Goal: Information Seeking & Learning: Learn about a topic

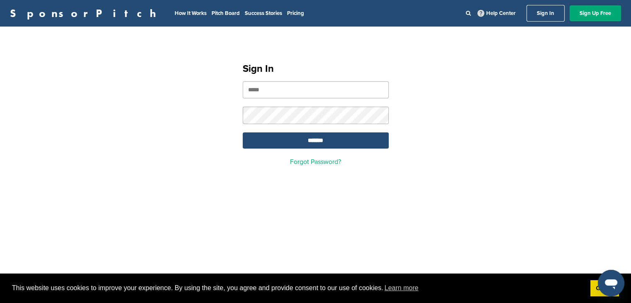
click at [266, 85] on input "email" at bounding box center [316, 89] width 146 height 17
paste input "**********"
type input "**********"
click at [267, 141] on input "*******" at bounding box center [316, 140] width 146 height 16
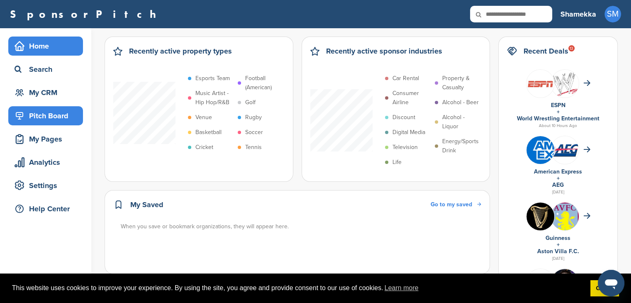
click at [39, 113] on div "Pitch Board" at bounding box center [47, 115] width 70 height 15
click at [34, 114] on div "Pitch Board" at bounding box center [47, 115] width 70 height 15
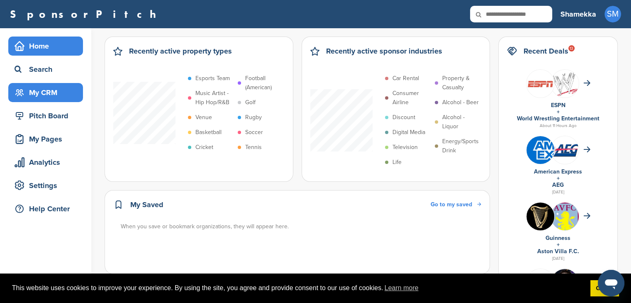
click at [46, 94] on div "My CRM" at bounding box center [47, 92] width 70 height 15
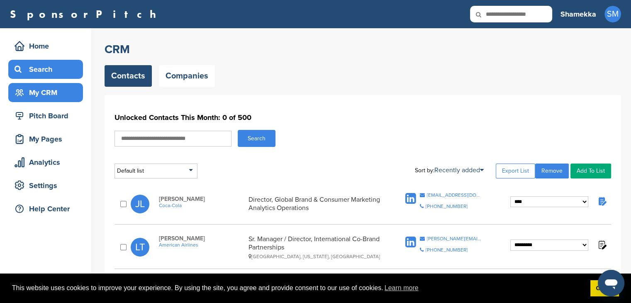
click at [36, 68] on div "Search" at bounding box center [47, 69] width 70 height 15
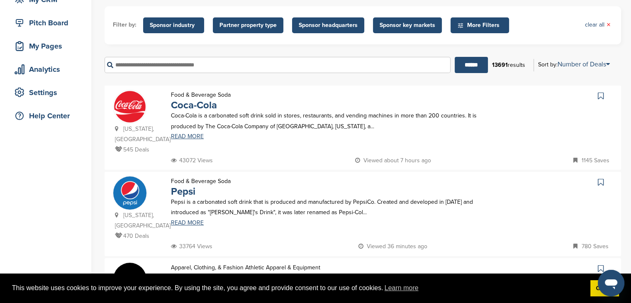
scroll to position [117, 0]
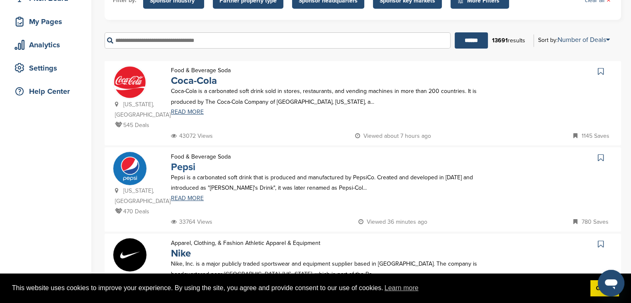
click at [181, 161] on link "Pepsi" at bounding box center [183, 167] width 24 height 12
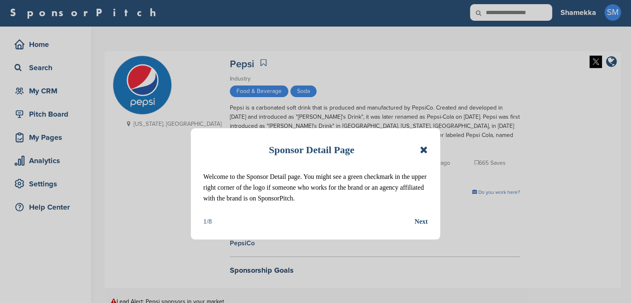
scroll to position [20, 0]
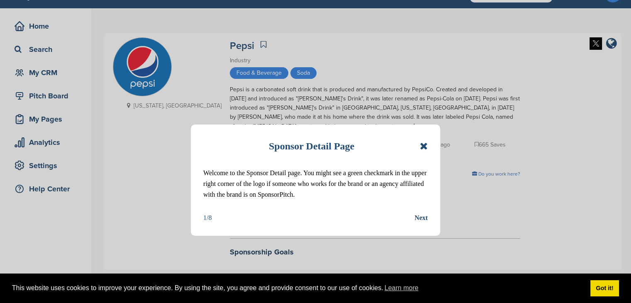
click at [421, 146] on icon at bounding box center [424, 146] width 8 height 10
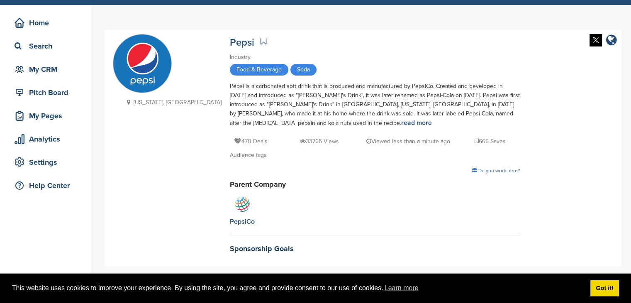
scroll to position [0, 0]
drag, startPoint x: 435, startPoint y: 156, endPoint x: 554, endPoint y: 157, distance: 119.0
click at [554, 157] on div "[US_STATE], [GEOGRAPHIC_DATA] Pepsi Industry Food & Beverage Soda Pepsi is a ca…" at bounding box center [363, 148] width 500 height 228
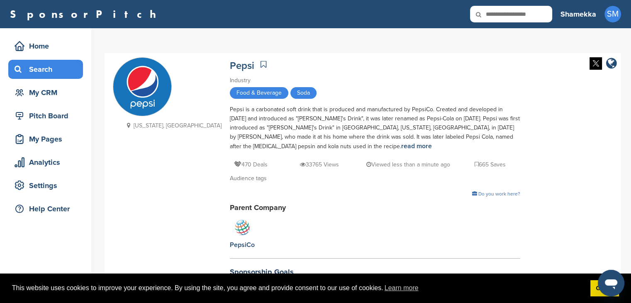
click at [46, 69] on div "Search" at bounding box center [47, 69] width 70 height 15
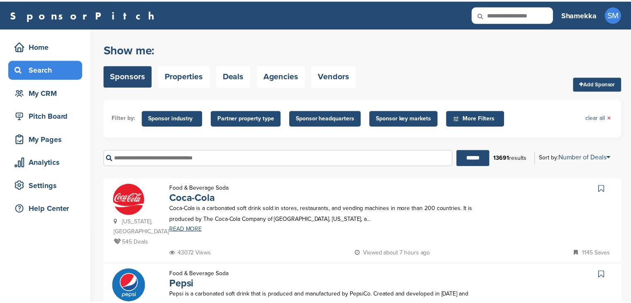
scroll to position [153, 0]
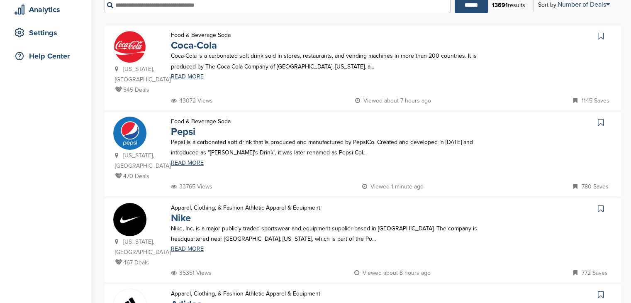
click at [174, 212] on link "Nike" at bounding box center [181, 218] width 20 height 12
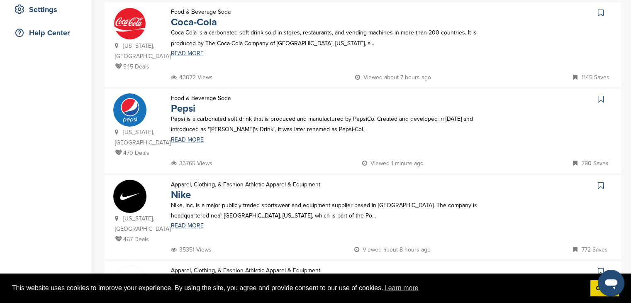
scroll to position [176, 0]
click at [179, 189] on link "Nike" at bounding box center [181, 195] width 20 height 12
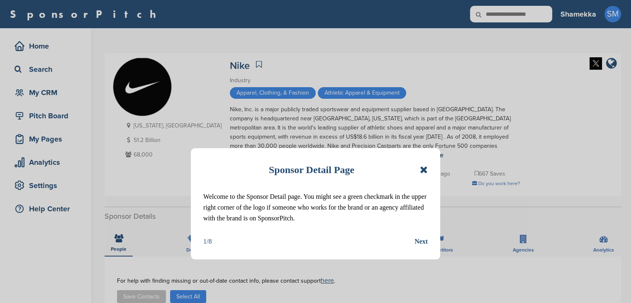
click at [421, 165] on icon at bounding box center [424, 170] width 8 height 10
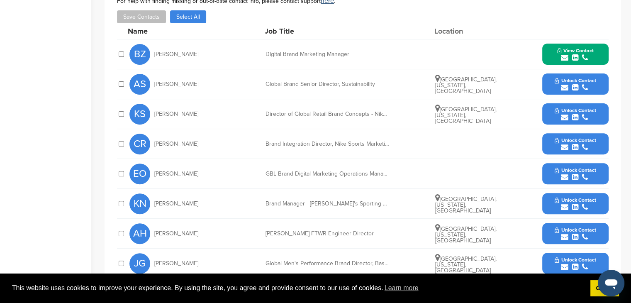
scroll to position [279, 0]
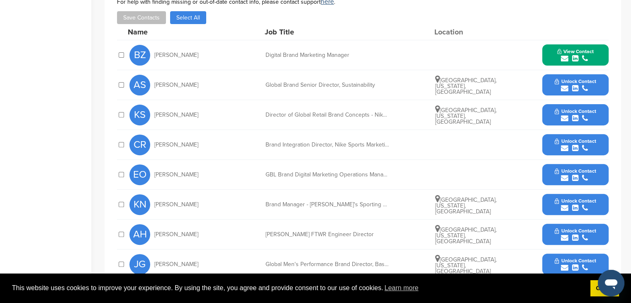
click at [573, 85] on icon "submit" at bounding box center [575, 88] width 6 height 7
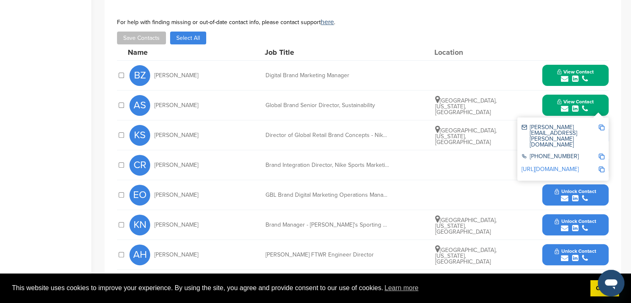
scroll to position [258, 0]
